Goal: Find specific page/section: Find specific page/section

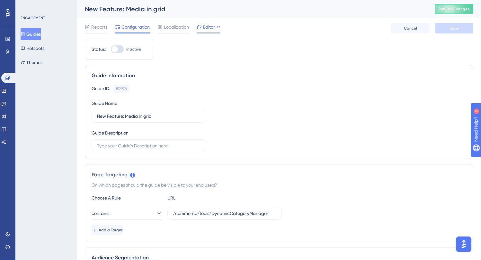
click at [213, 25] on span "Editor" at bounding box center [209, 27] width 12 height 8
click at [323, 92] on div "Guide ID: 152978 Copy" at bounding box center [279, 89] width 375 height 8
click at [202, 25] on div "Editor" at bounding box center [208, 27] width 23 height 8
